Goal: Task Accomplishment & Management: Complete application form

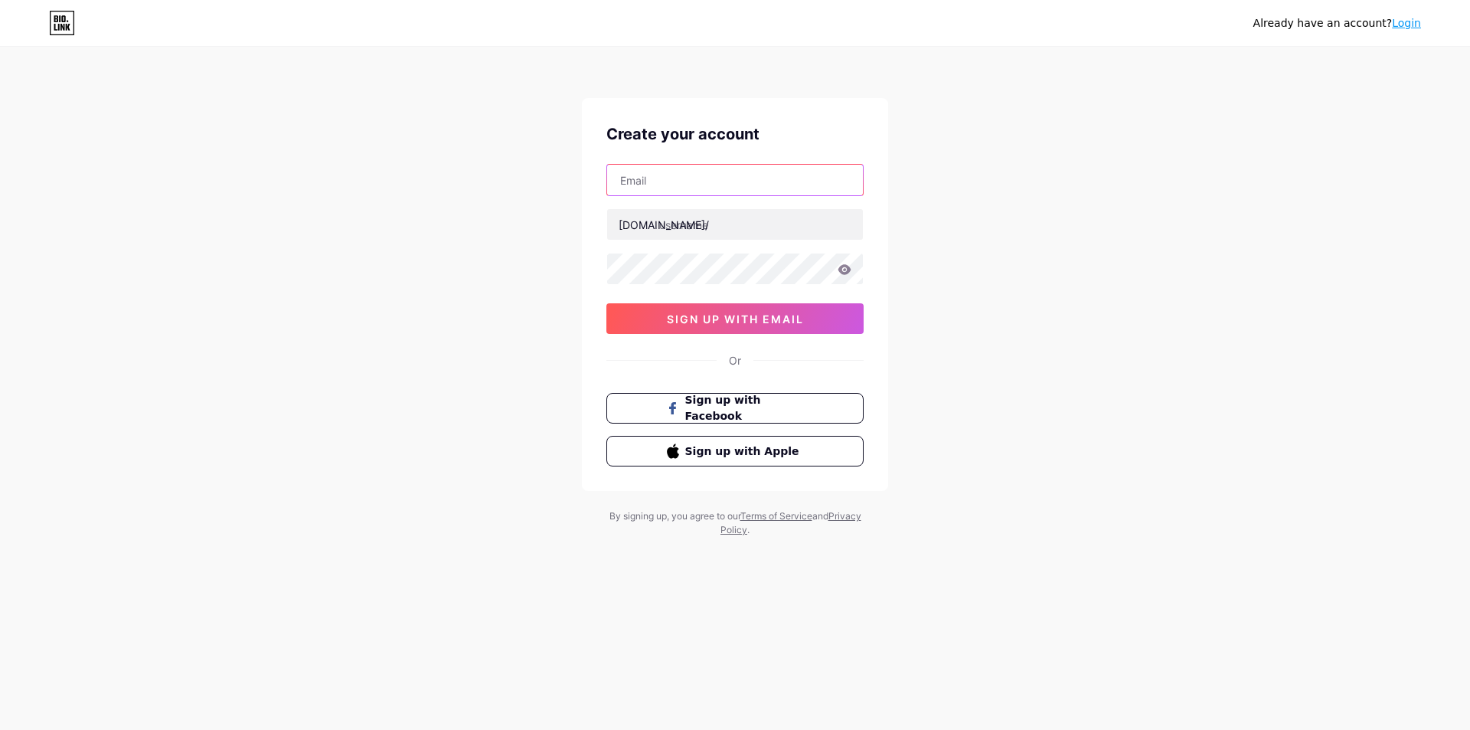
click at [682, 189] on input "text" at bounding box center [735, 180] width 256 height 31
paste input "[EMAIL_ADDRESS][DOMAIN_NAME]"
type input "[EMAIL_ADDRESS][DOMAIN_NAME]"
click at [696, 224] on input "text" at bounding box center [735, 224] width 256 height 31
paste input "apexturf"
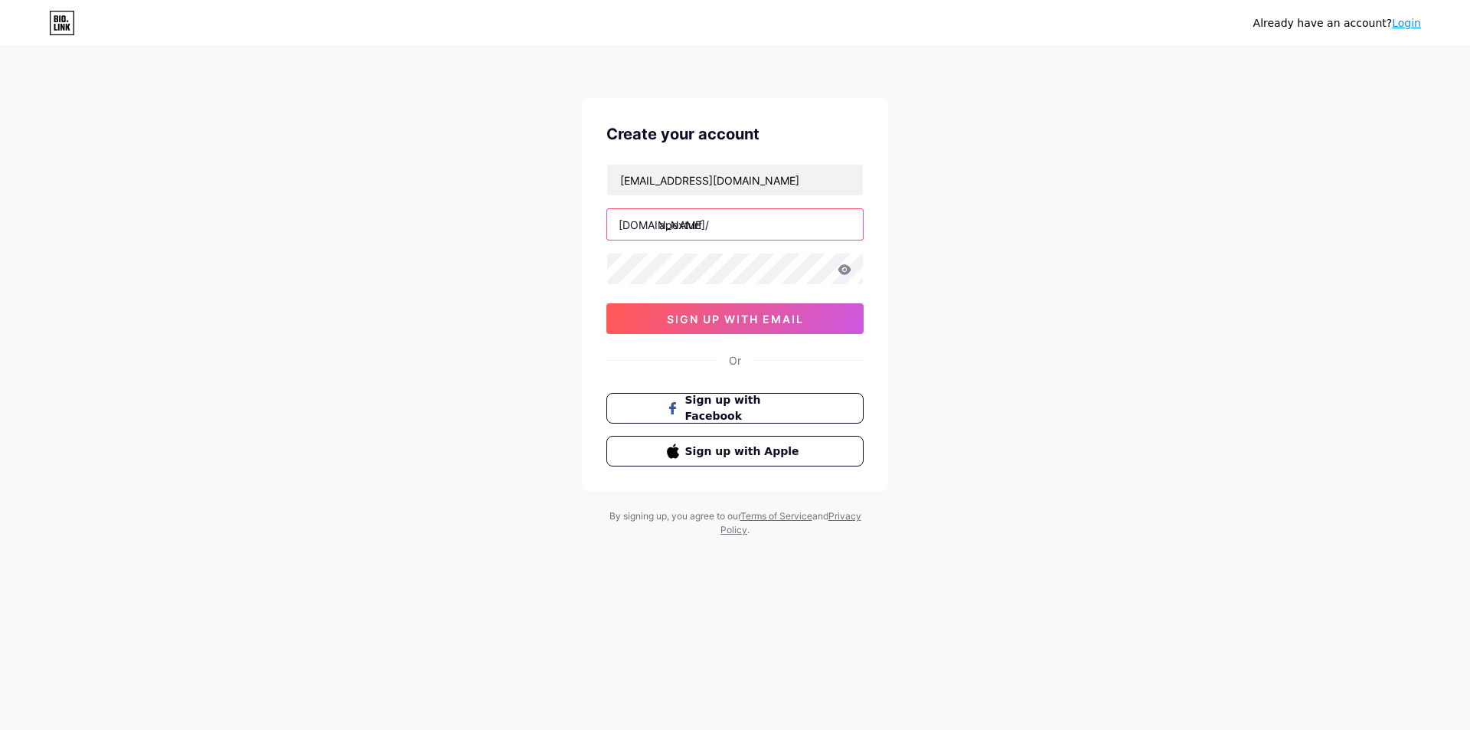
type input "apexturf"
click at [740, 319] on span "sign up with email" at bounding box center [735, 318] width 137 height 13
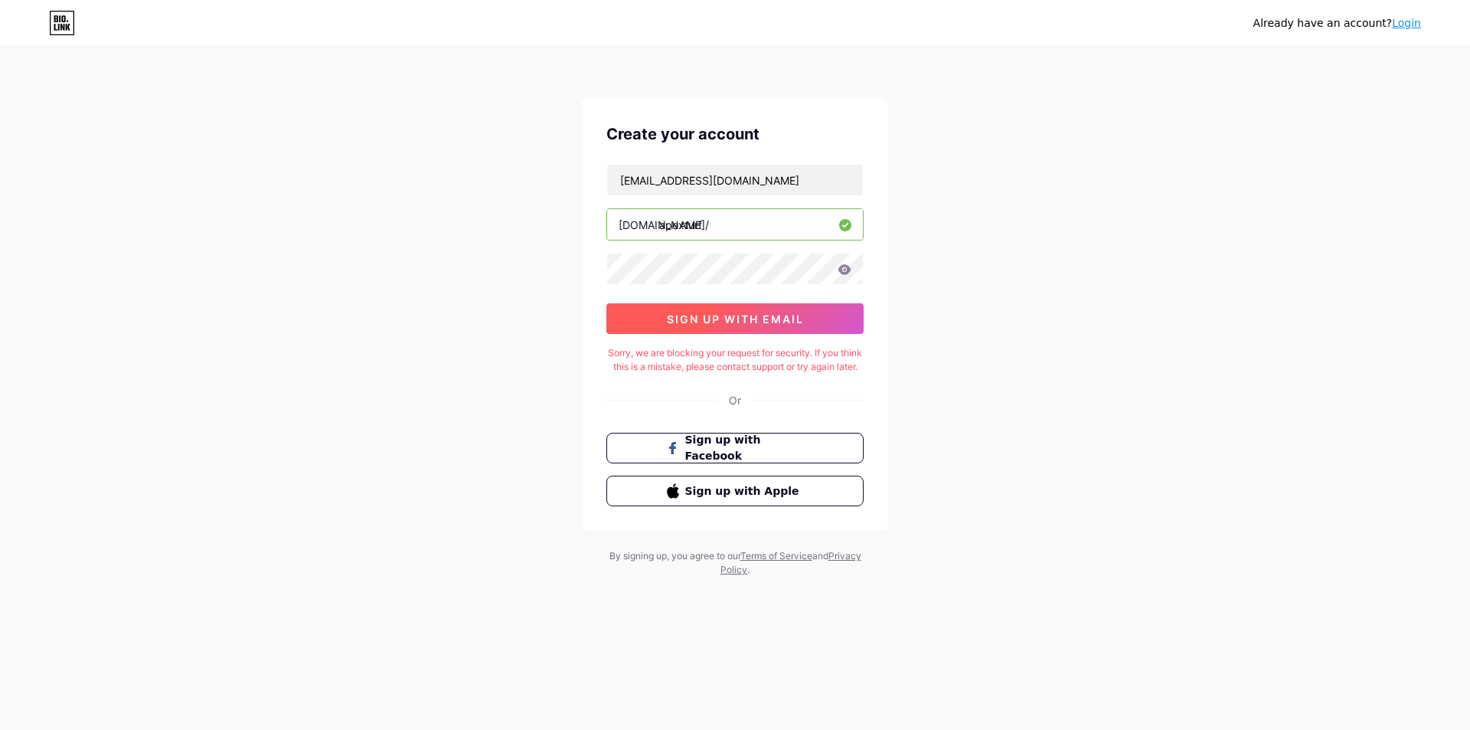
click at [719, 310] on button "sign up with email" at bounding box center [734, 318] width 257 height 31
click at [730, 320] on span "sign up with email" at bounding box center [735, 318] width 137 height 13
click at [734, 319] on span "sign up with email" at bounding box center [735, 318] width 137 height 13
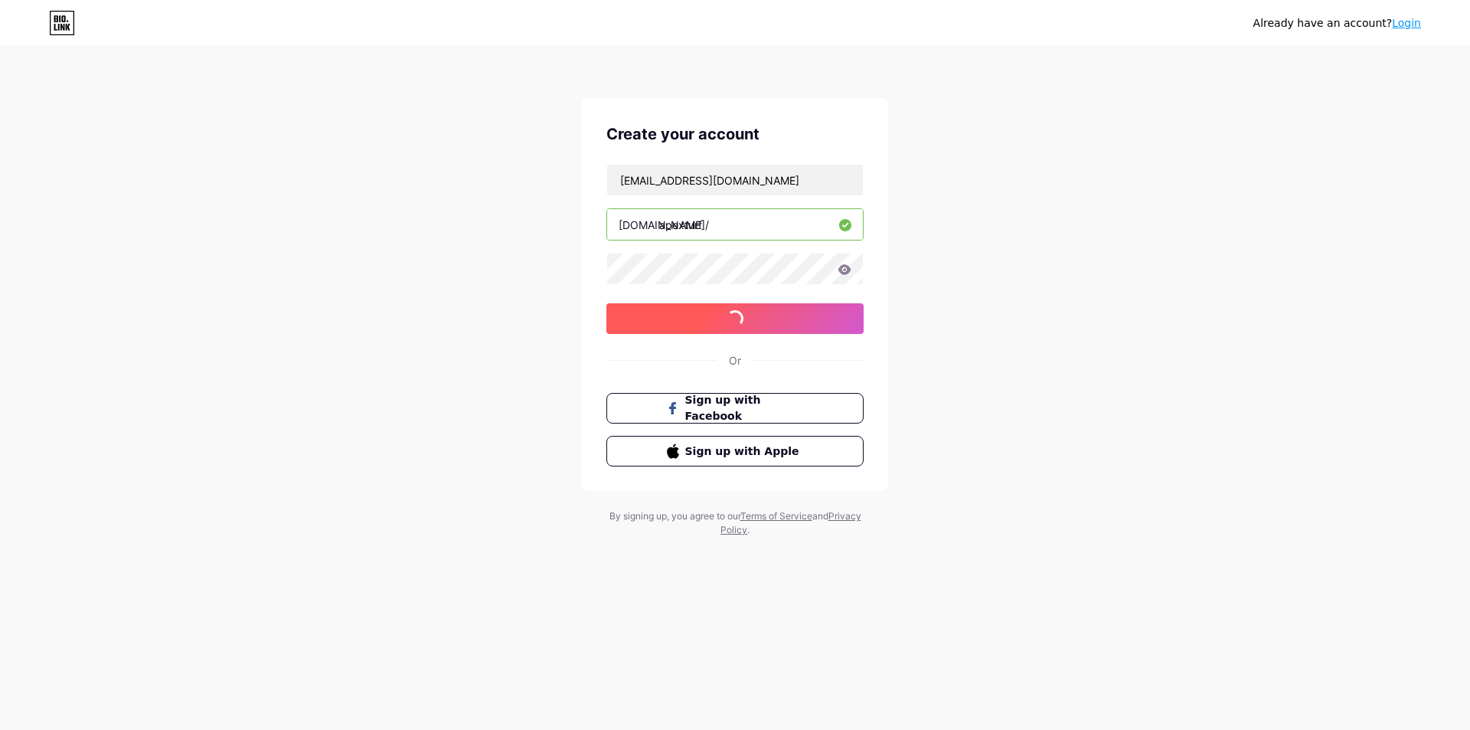
click at [734, 319] on span at bounding box center [735, 318] width 17 height 17
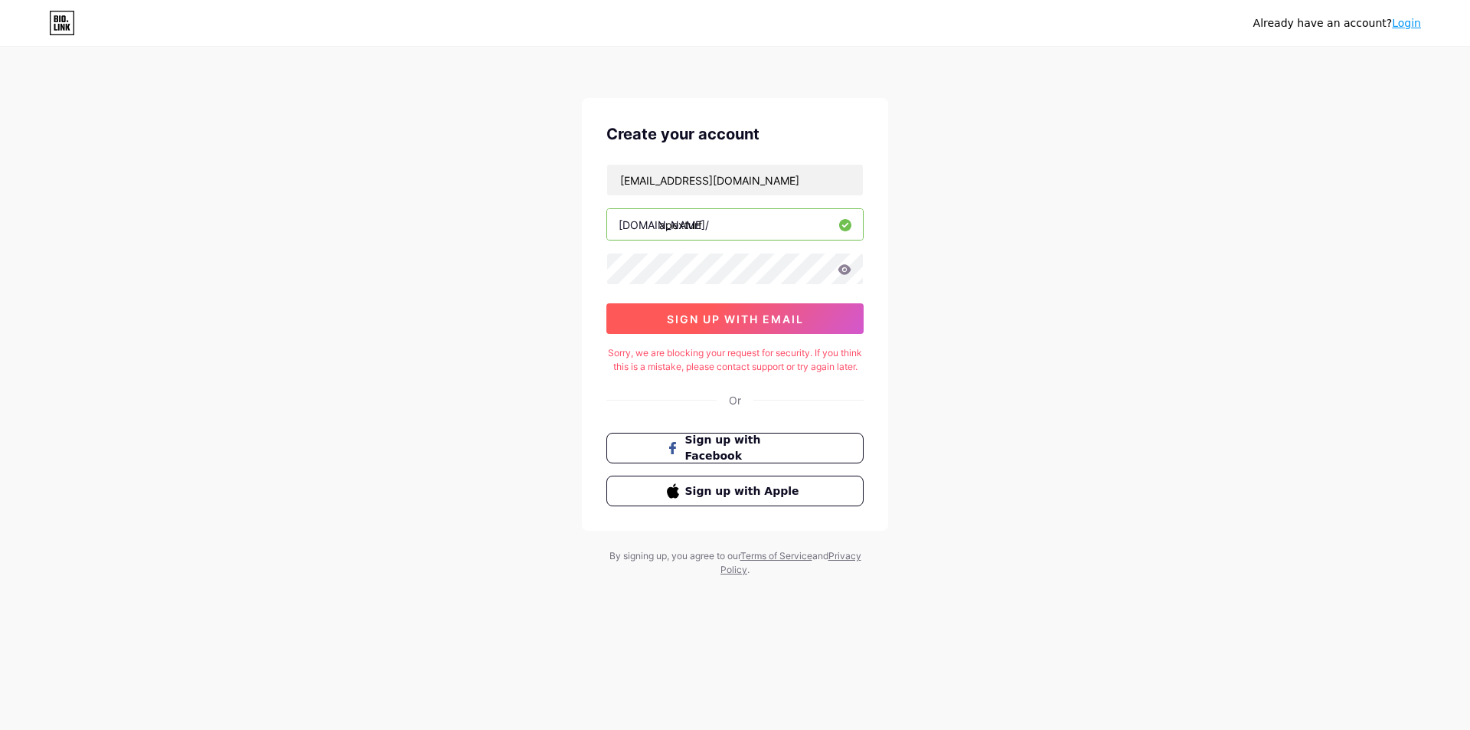
click at [734, 319] on span "sign up with email" at bounding box center [735, 318] width 137 height 13
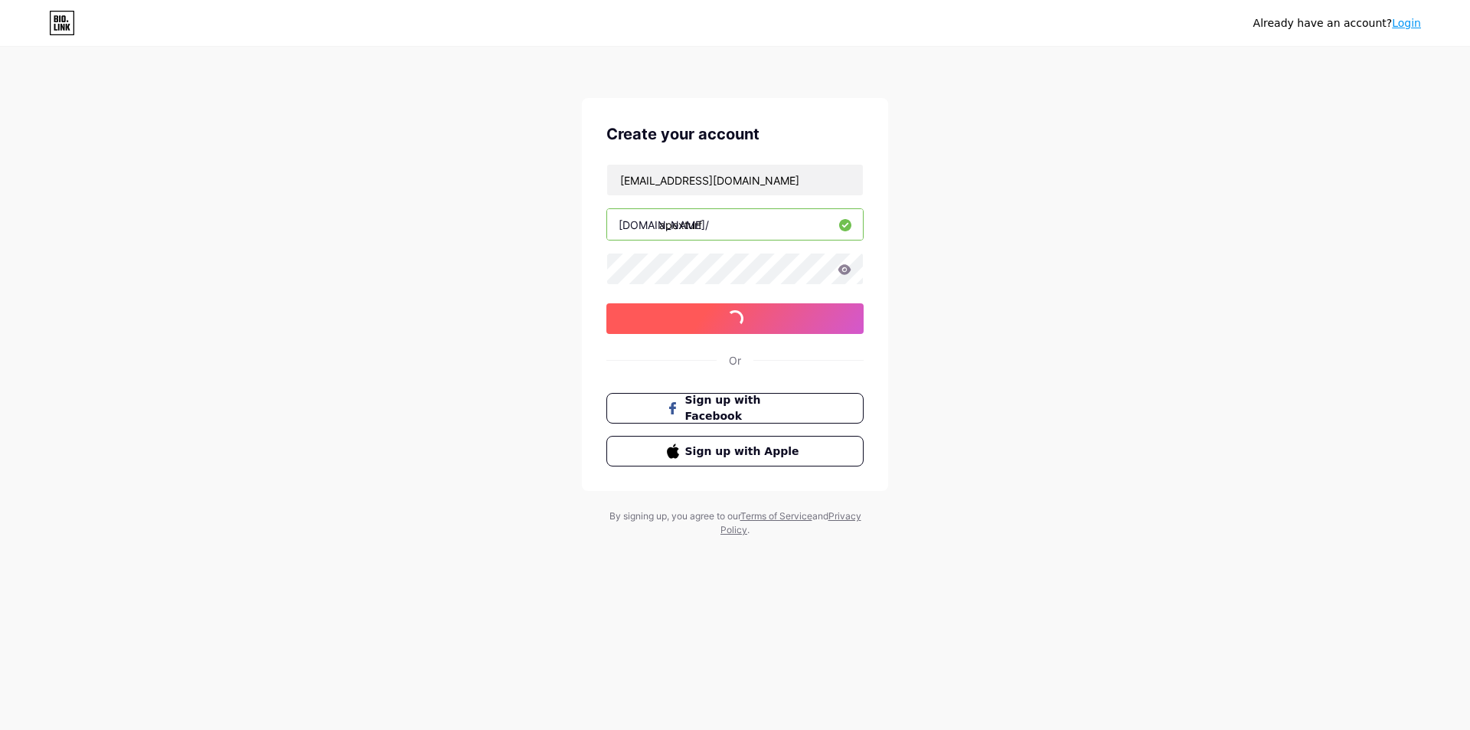
click at [734, 319] on span at bounding box center [735, 318] width 17 height 17
click at [734, 319] on span "sign up with email" at bounding box center [735, 318] width 137 height 13
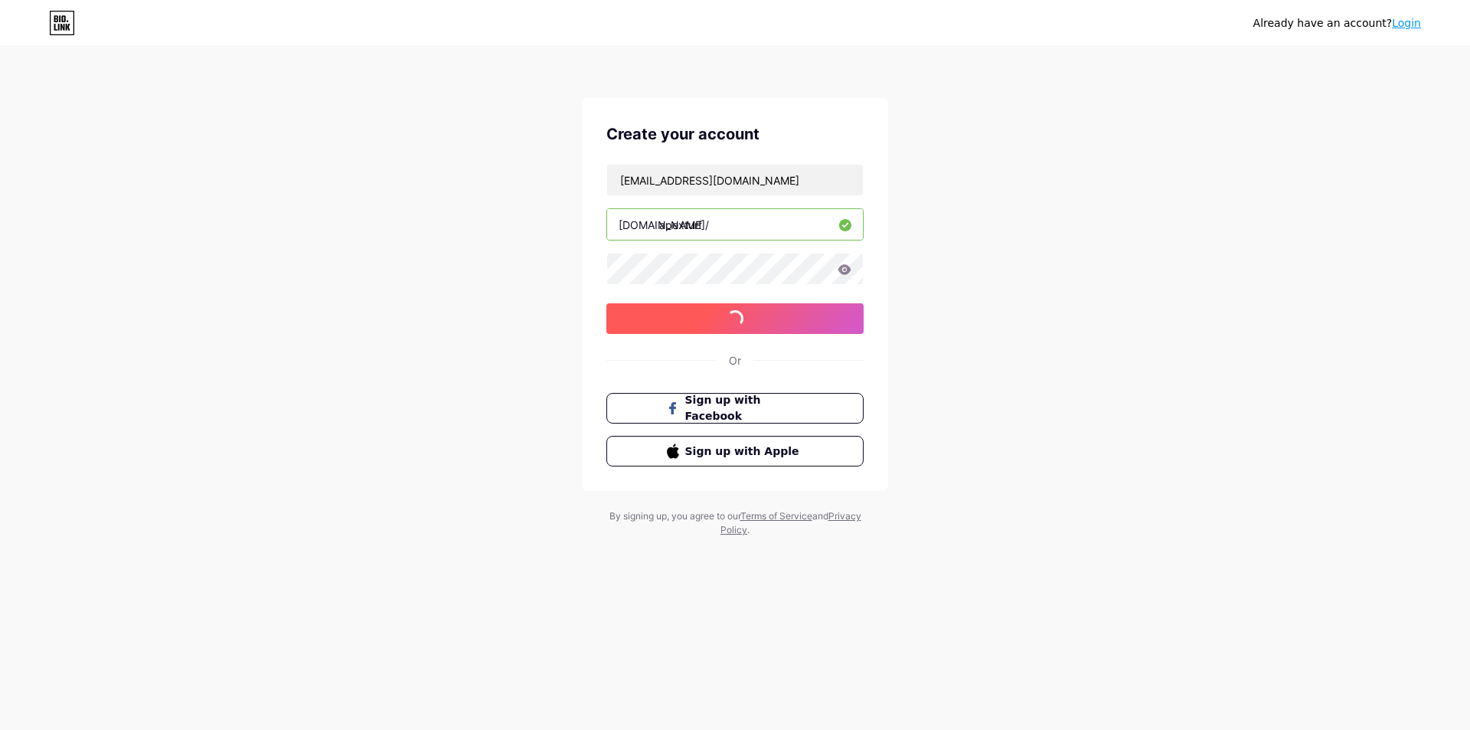
click at [734, 311] on span at bounding box center [735, 318] width 17 height 17
click at [734, 311] on button "sign up with email" at bounding box center [734, 318] width 257 height 31
click at [734, 311] on span at bounding box center [735, 318] width 17 height 17
click at [734, 311] on button "sign up with email" at bounding box center [734, 318] width 257 height 31
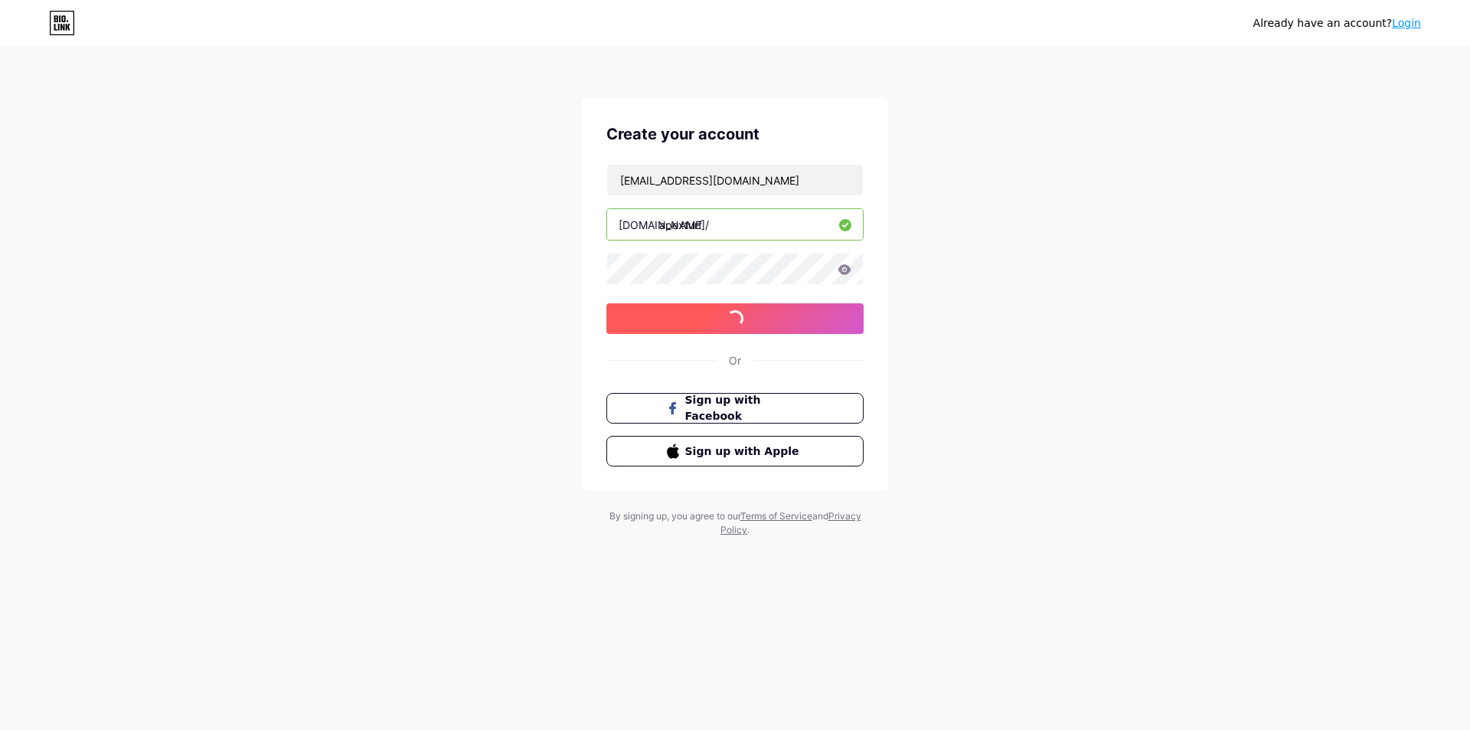
click at [734, 312] on span at bounding box center [735, 318] width 17 height 17
click at [734, 314] on span "sign up with email" at bounding box center [735, 318] width 137 height 13
click at [731, 319] on span at bounding box center [735, 318] width 17 height 17
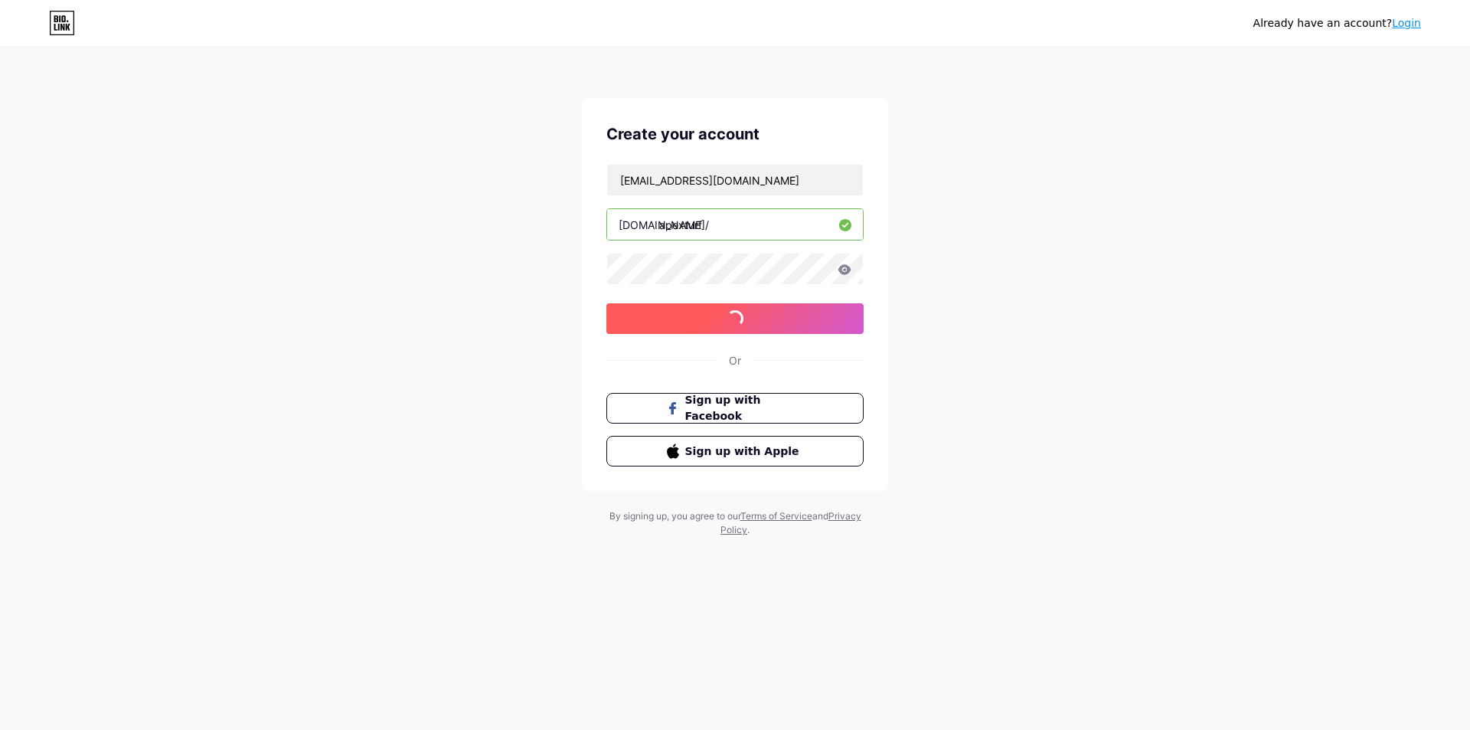
click at [731, 319] on button "sign up with email" at bounding box center [734, 318] width 257 height 31
click at [731, 319] on span at bounding box center [735, 318] width 17 height 17
click at [731, 319] on button "sign up with email" at bounding box center [734, 318] width 257 height 31
click at [731, 319] on span at bounding box center [735, 318] width 17 height 17
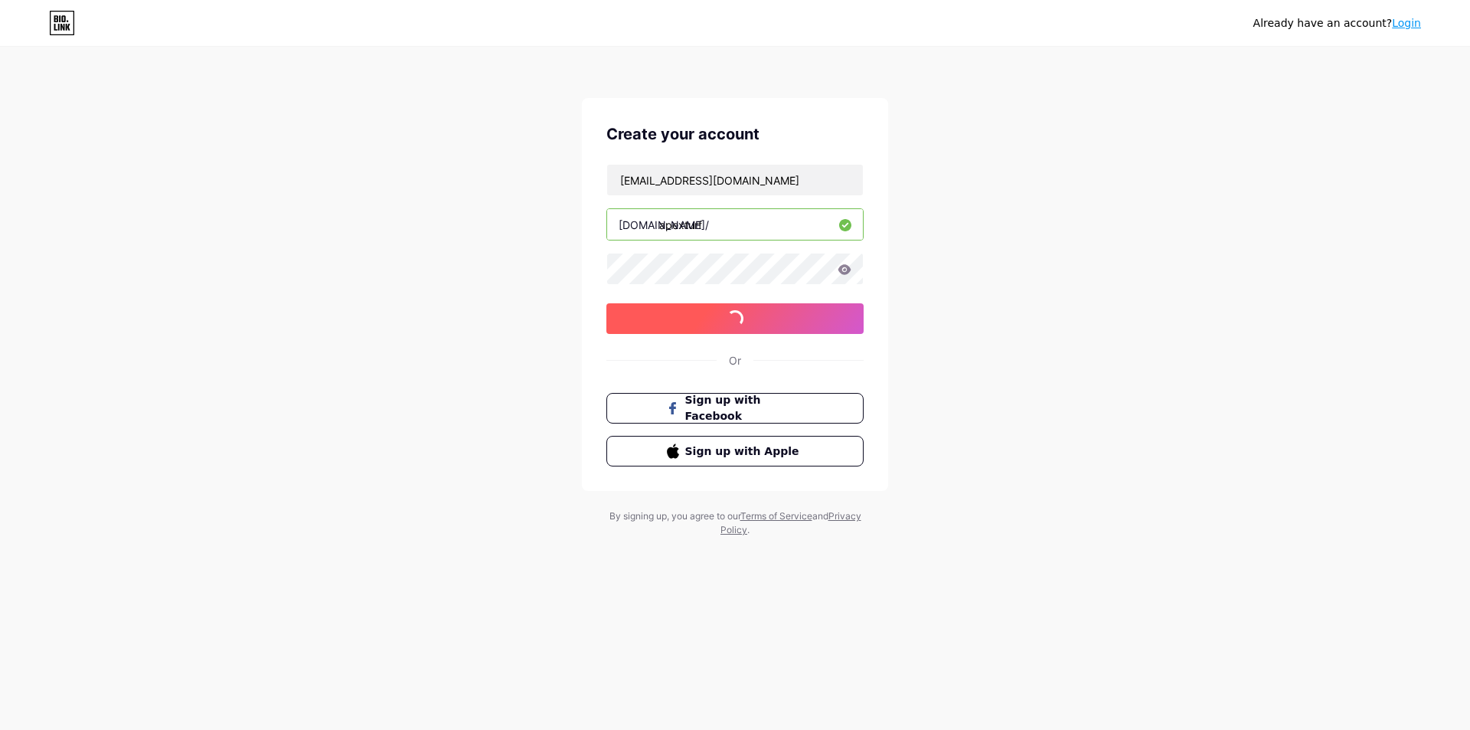
click at [731, 319] on span at bounding box center [735, 318] width 17 height 17
click at [731, 319] on button "sign up with email" at bounding box center [734, 318] width 257 height 31
click at [731, 319] on span at bounding box center [735, 318] width 17 height 17
click at [731, 319] on button "sign up with email" at bounding box center [734, 318] width 257 height 31
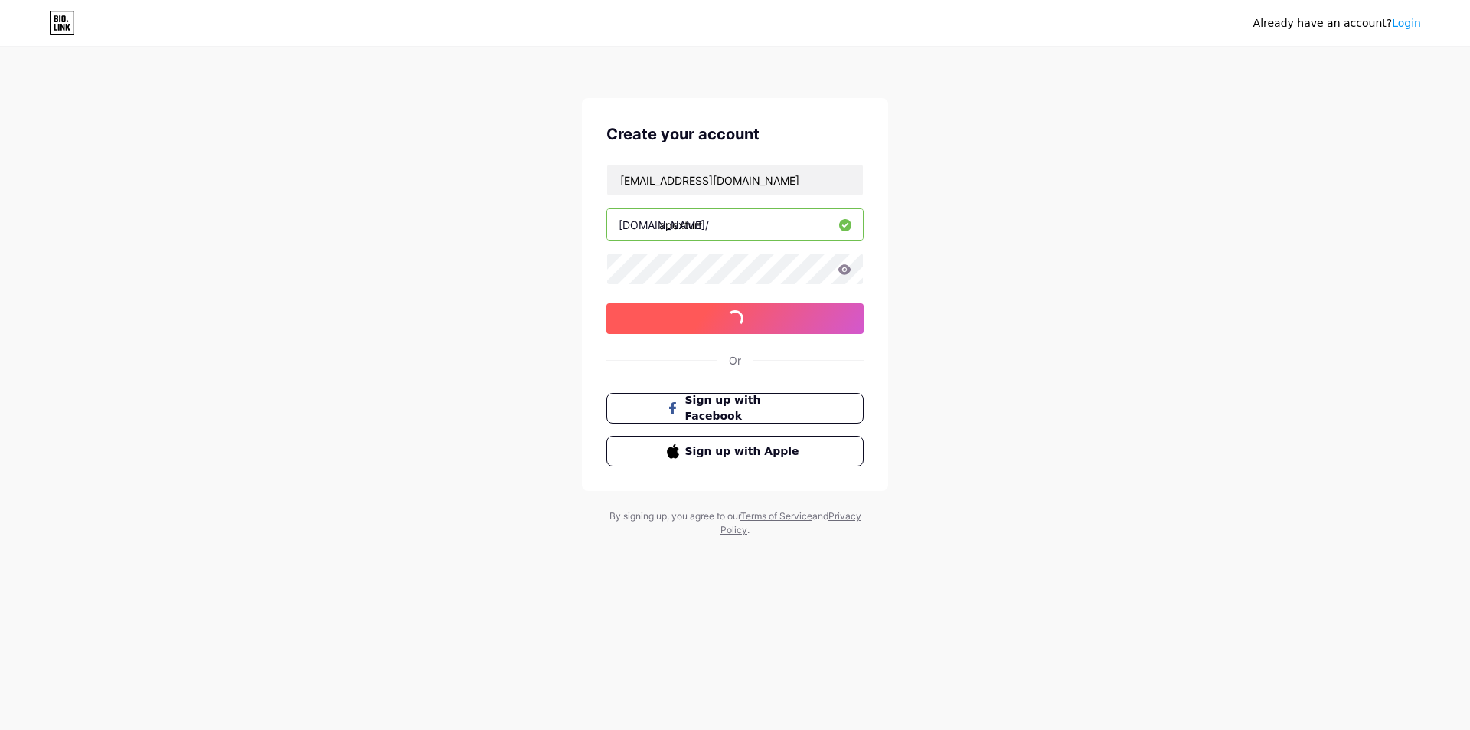
click at [731, 319] on span at bounding box center [735, 318] width 17 height 17
click at [731, 319] on span "sign up with email" at bounding box center [735, 318] width 137 height 13
click at [731, 319] on span at bounding box center [735, 318] width 17 height 17
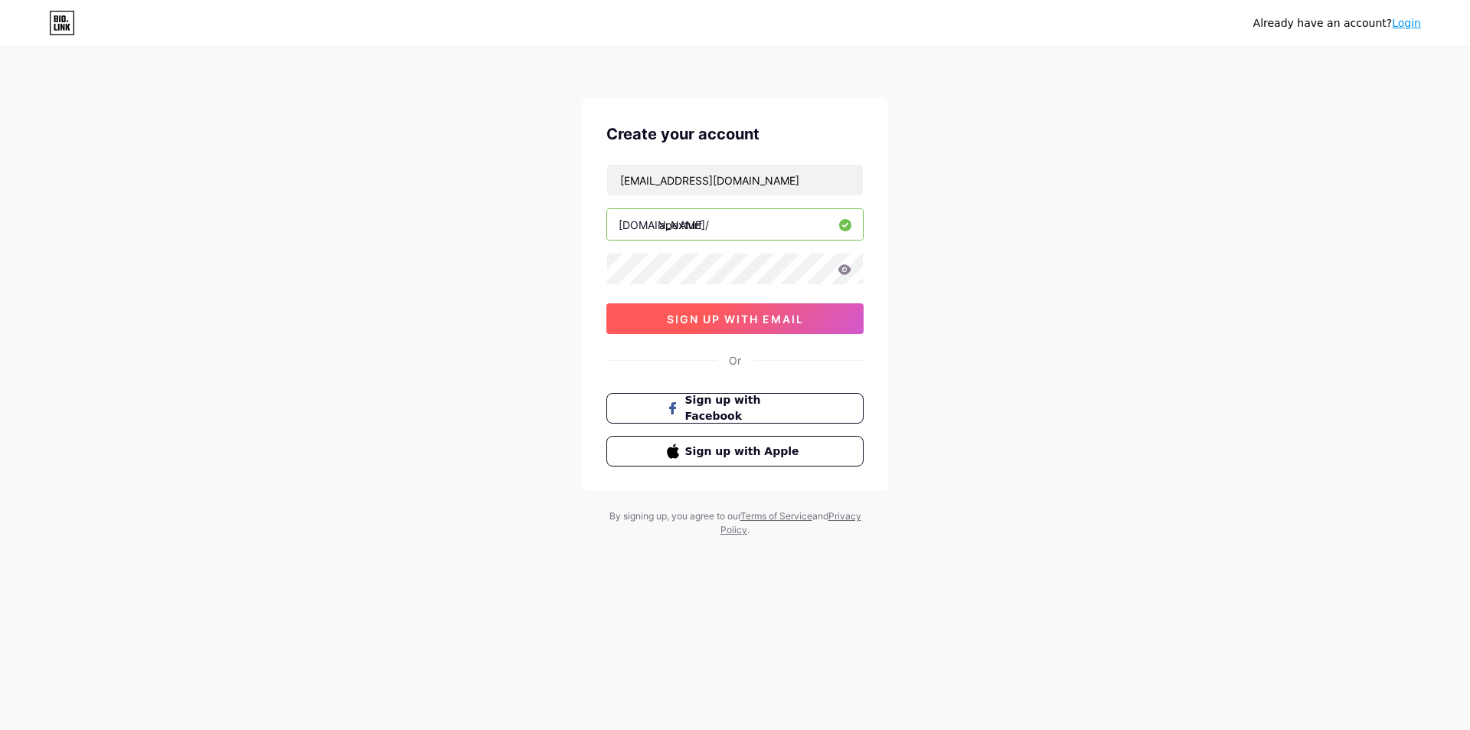
click at [731, 319] on button "sign up with email" at bounding box center [734, 318] width 257 height 31
click at [731, 319] on span at bounding box center [735, 318] width 17 height 17
click at [731, 319] on button "sign up with email" at bounding box center [734, 318] width 257 height 31
click at [731, 319] on span at bounding box center [735, 318] width 17 height 17
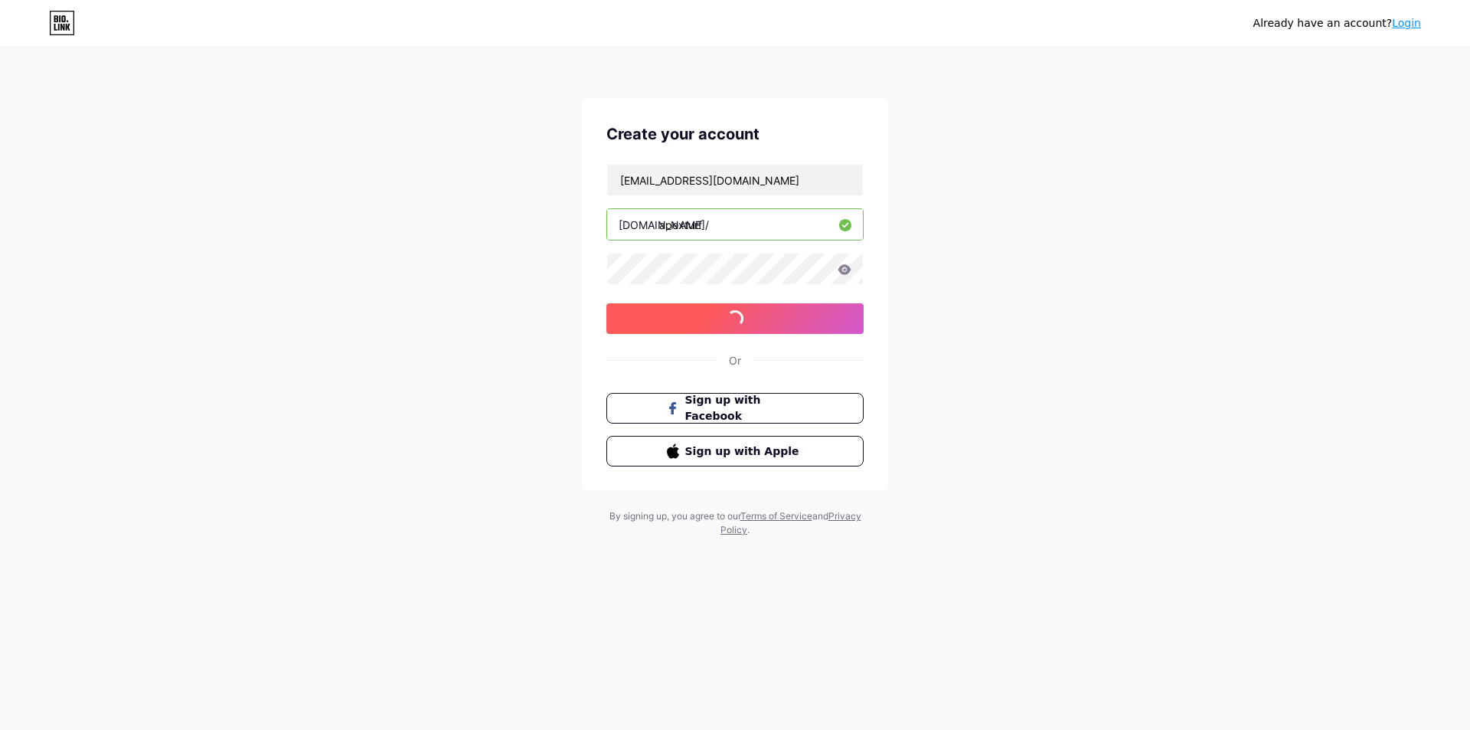
click at [731, 319] on span at bounding box center [735, 318] width 17 height 17
click at [731, 319] on span "sign up with email" at bounding box center [735, 318] width 137 height 13
click at [731, 319] on span at bounding box center [735, 318] width 17 height 17
click at [731, 319] on button "sign up with email" at bounding box center [734, 318] width 257 height 31
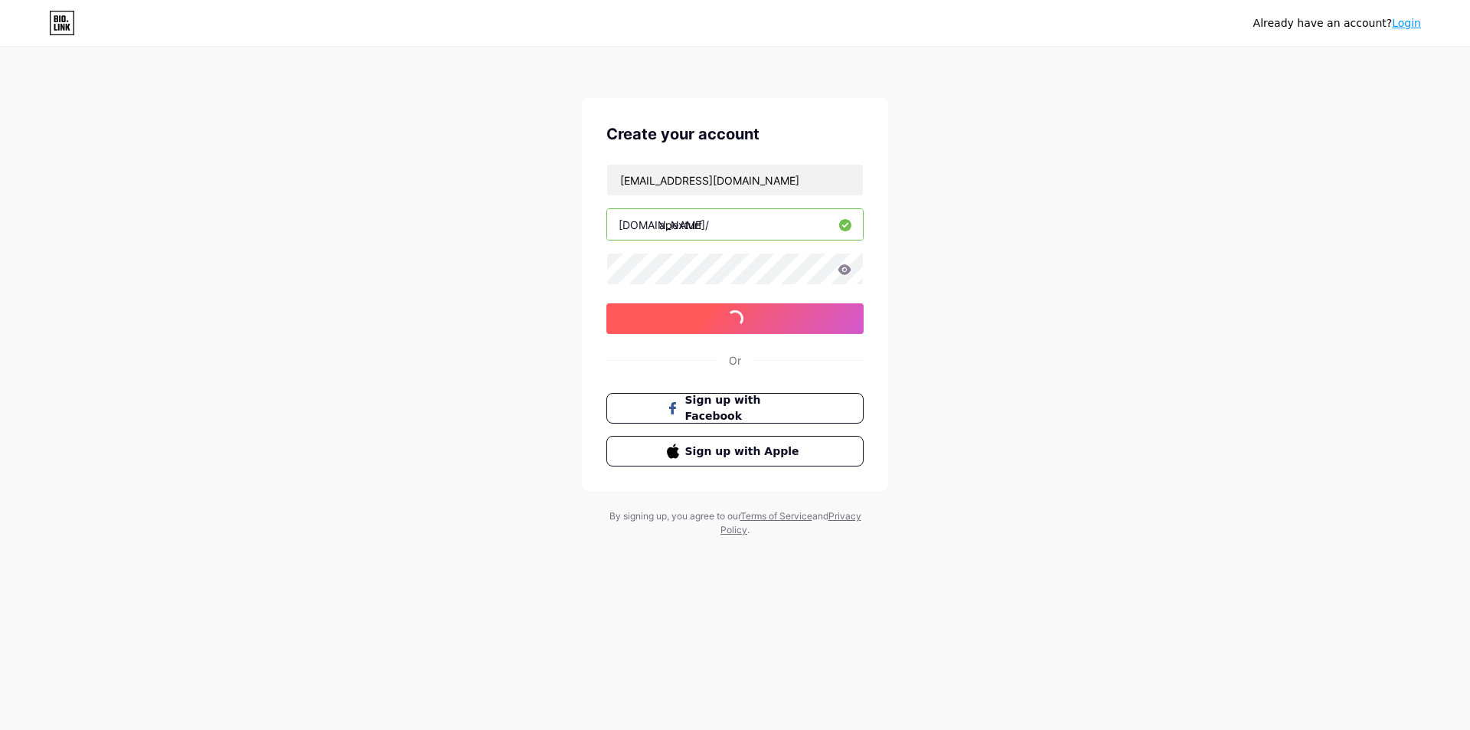
click at [731, 319] on span at bounding box center [735, 318] width 17 height 17
